Goal: Find specific page/section: Find specific page/section

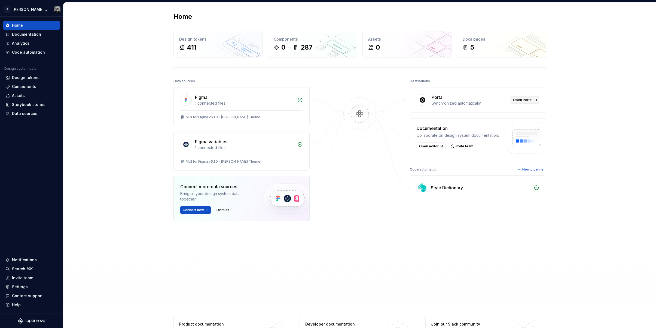
click at [522, 100] on span "Open Portal" at bounding box center [522, 100] width 19 height 4
click at [20, 77] on div "Design tokens" at bounding box center [26, 77] width 28 height 5
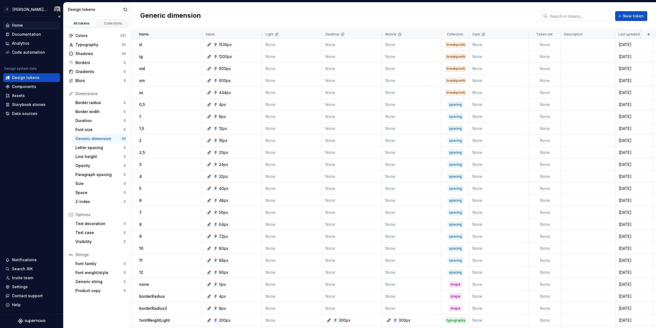
click at [20, 23] on div "Home" at bounding box center [17, 25] width 11 height 5
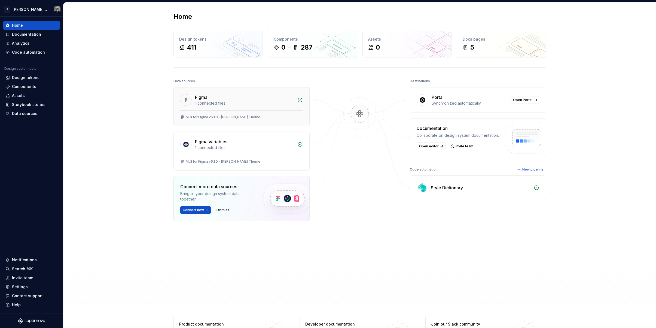
scroll to position [2, 0]
